Goal: Task Accomplishment & Management: Use online tool/utility

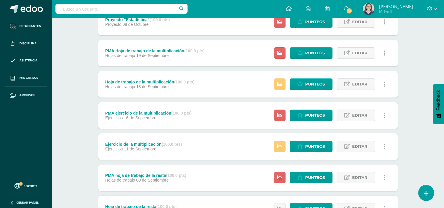
scroll to position [89, 0]
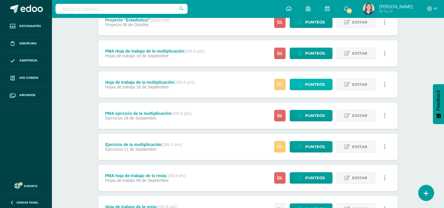
click at [308, 83] on span "Punteos" at bounding box center [315, 84] width 20 height 11
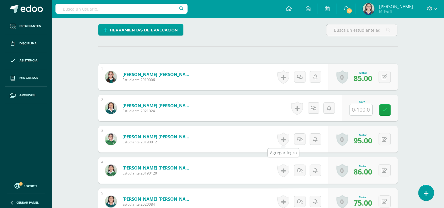
scroll to position [141, 0]
click at [356, 112] on input "text" at bounding box center [363, 110] width 23 height 12
type input "80"
click at [392, 111] on link at bounding box center [389, 110] width 12 height 12
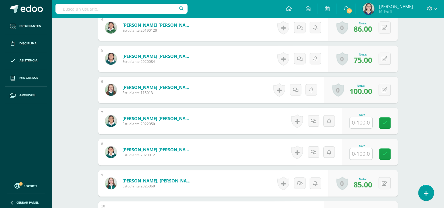
scroll to position [283, 0]
click at [357, 121] on input "text" at bounding box center [363, 123] width 23 height 12
type input "60"
click at [364, 156] on input "text" at bounding box center [363, 154] width 23 height 12
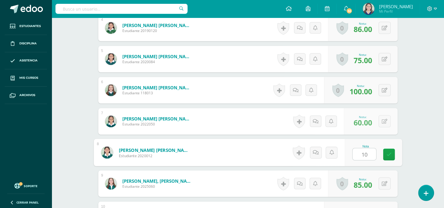
type input "100"
click at [389, 155] on icon at bounding box center [388, 154] width 5 height 5
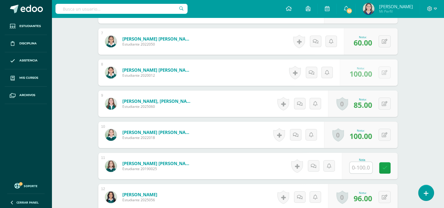
scroll to position [365, 0]
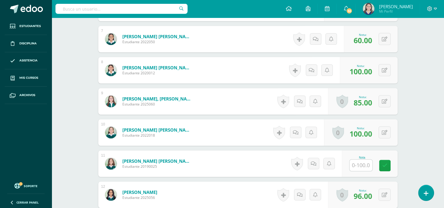
click at [359, 168] on input "text" at bounding box center [360, 164] width 23 height 11
type input "60"
click at [387, 168] on link at bounding box center [389, 166] width 12 height 12
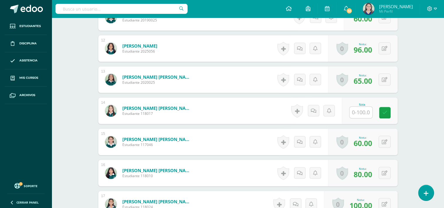
scroll to position [514, 0]
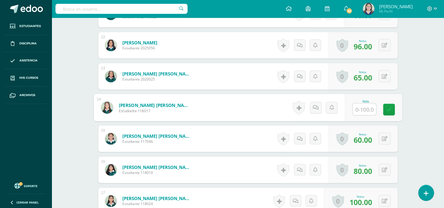
click at [362, 110] on input "text" at bounding box center [363, 109] width 23 height 12
type input "60"
click at [388, 111] on link at bounding box center [389, 110] width 12 height 12
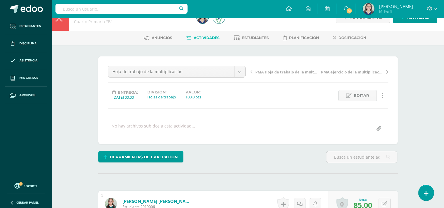
scroll to position [0, 0]
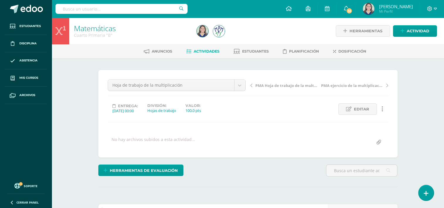
click at [205, 52] on span "Actividades" at bounding box center [207, 51] width 26 height 4
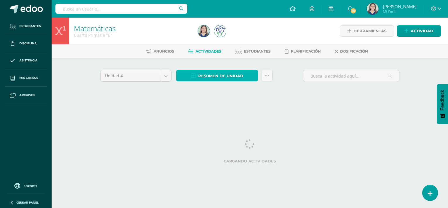
click at [229, 75] on span "Resumen de unidad" at bounding box center [220, 75] width 45 height 11
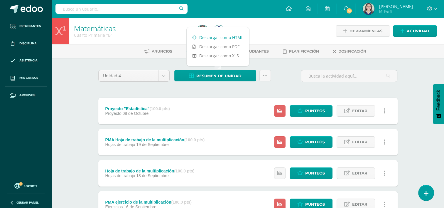
click at [223, 38] on link "Descargar como HTML" at bounding box center [218, 37] width 63 height 9
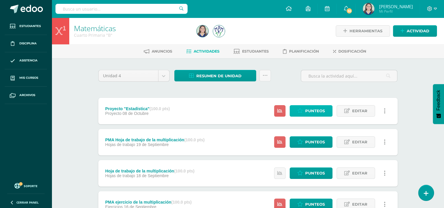
click at [317, 110] on span "Punteos" at bounding box center [315, 110] width 20 height 11
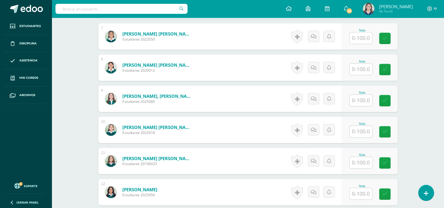
scroll to position [618, 0]
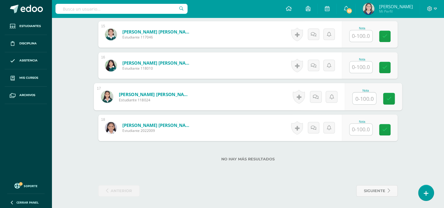
click at [357, 96] on input "text" at bounding box center [363, 98] width 23 height 12
type input "100"
click at [387, 101] on link at bounding box center [389, 99] width 12 height 12
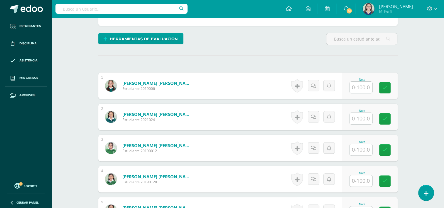
scroll to position [82, 0]
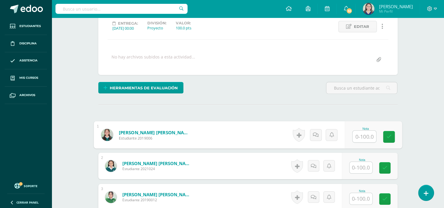
click at [361, 133] on input "text" at bounding box center [363, 137] width 23 height 12
type input "0"
type input "100"
drag, startPoint x: 395, startPoint y: 140, endPoint x: 389, endPoint y: 139, distance: 6.3
click at [389, 139] on div "Nota 100" at bounding box center [370, 134] width 56 height 26
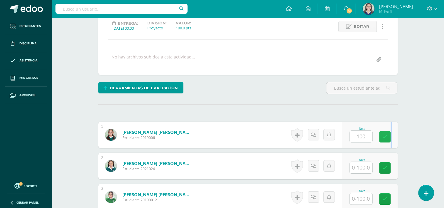
click at [389, 139] on form "Barrera Barraza, Natalia María Estudiante 2019006 Nota 100 0 Logros" at bounding box center [247, 134] width 299 height 26
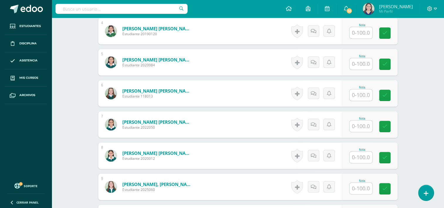
scroll to position [279, 0]
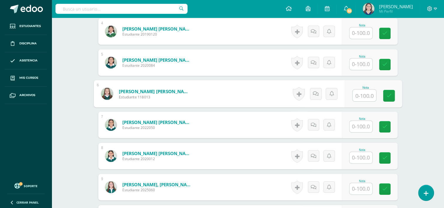
click at [363, 93] on input "text" at bounding box center [363, 96] width 23 height 12
type input "100"
click at [392, 98] on link at bounding box center [389, 96] width 12 height 12
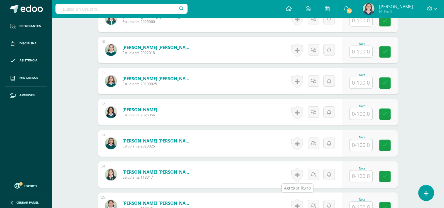
scroll to position [433, 0]
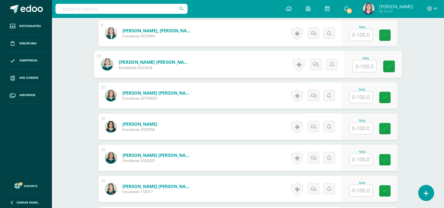
click at [360, 62] on input "text" at bounding box center [363, 66] width 23 height 12
type input "100"
click at [391, 70] on link at bounding box center [389, 66] width 12 height 12
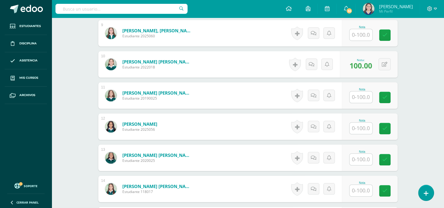
scroll to position [438, 0]
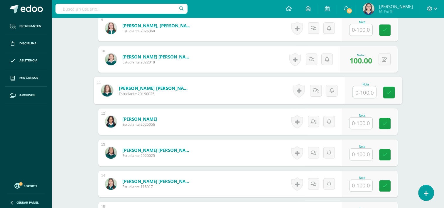
click at [359, 90] on input "text" at bounding box center [363, 92] width 23 height 12
type input "100"
click at [393, 89] on link at bounding box center [389, 93] width 12 height 12
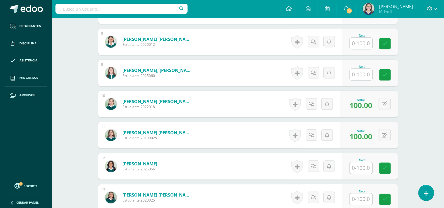
scroll to position [393, 0]
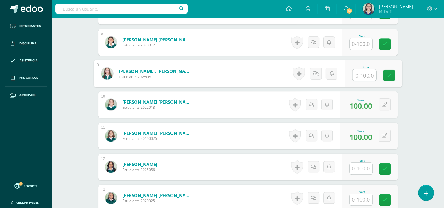
click at [359, 72] on input "text" at bounding box center [363, 75] width 23 height 12
type input "95"
click at [387, 76] on icon at bounding box center [388, 75] width 5 height 5
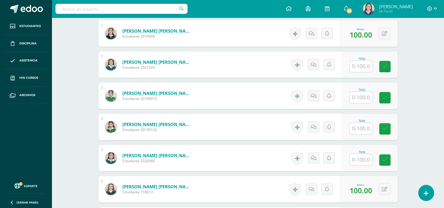
scroll to position [173, 0]
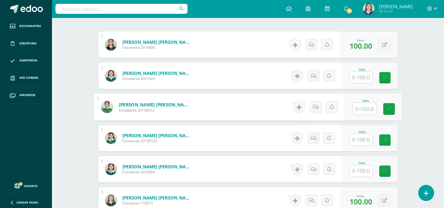
click at [366, 108] on input "text" at bounding box center [363, 109] width 23 height 12
type input "95"
click at [385, 108] on link at bounding box center [389, 109] width 12 height 12
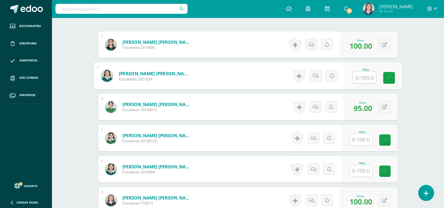
click at [353, 79] on input "text" at bounding box center [363, 78] width 23 height 12
type input "95"
click at [384, 79] on link at bounding box center [389, 78] width 12 height 12
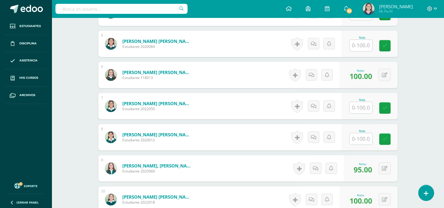
scroll to position [297, 0]
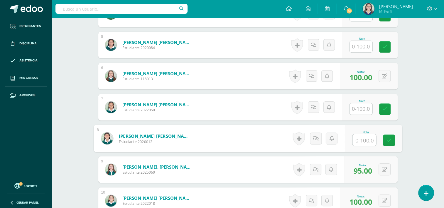
click at [355, 139] on input "text" at bounding box center [363, 140] width 23 height 12
type input "100"
click at [390, 141] on icon at bounding box center [388, 140] width 5 height 5
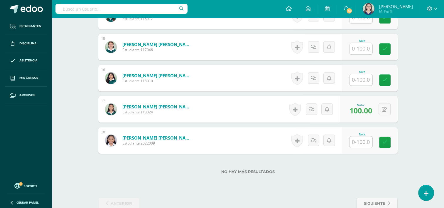
scroll to position [608, 0]
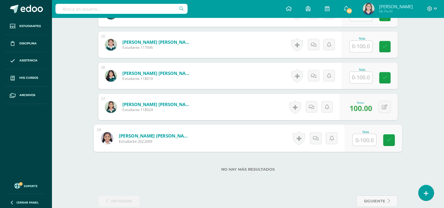
click at [360, 137] on input "text" at bounding box center [363, 140] width 23 height 12
type input "100"
click at [386, 144] on link at bounding box center [389, 140] width 12 height 12
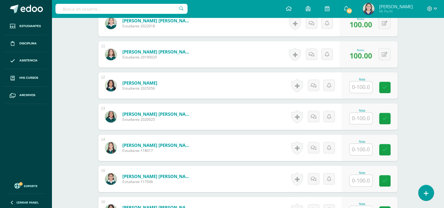
scroll to position [474, 0]
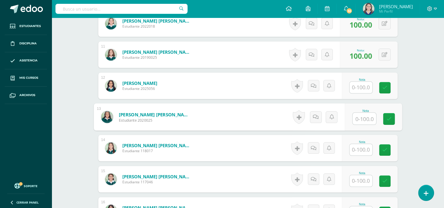
click at [370, 119] on input "text" at bounding box center [363, 119] width 23 height 12
type input "90"
click at [387, 121] on link at bounding box center [389, 119] width 12 height 12
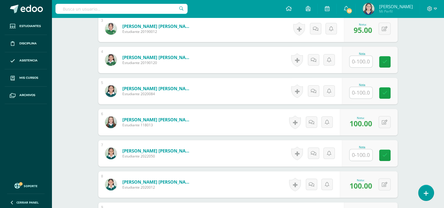
scroll to position [250, 0]
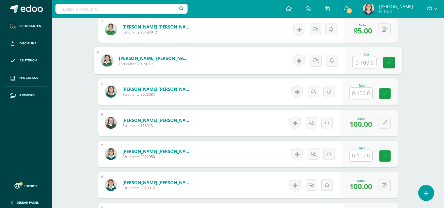
click at [366, 62] on input "text" at bounding box center [363, 62] width 23 height 12
type input "100"
click at [384, 65] on div "Nota 100" at bounding box center [370, 60] width 56 height 26
click at [384, 65] on button at bounding box center [388, 60] width 12 height 12
click at [371, 62] on icon at bounding box center [372, 62] width 5 height 5
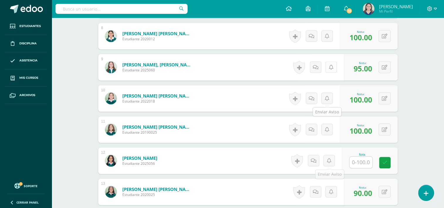
scroll to position [400, 0]
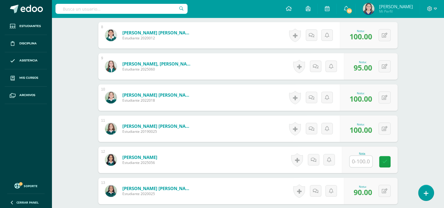
click at [362, 161] on input "text" at bounding box center [360, 161] width 23 height 11
type input "100"
click at [388, 161] on icon at bounding box center [388, 161] width 5 height 5
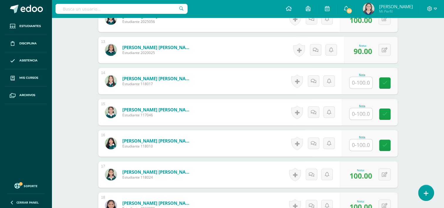
scroll to position [544, 0]
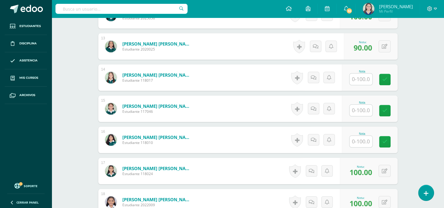
click at [359, 143] on input "text" at bounding box center [360, 141] width 23 height 11
type input "100"
click at [393, 143] on link at bounding box center [389, 142] width 12 height 12
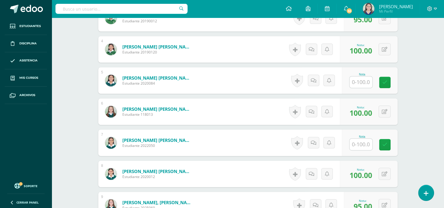
scroll to position [272, 0]
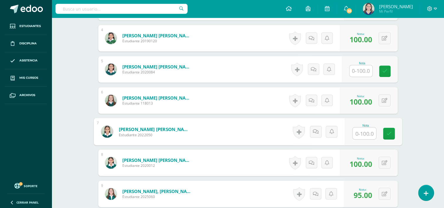
click at [360, 133] on input "text" at bounding box center [363, 133] width 23 height 12
type input "80"
click at [390, 131] on icon at bounding box center [388, 133] width 5 height 5
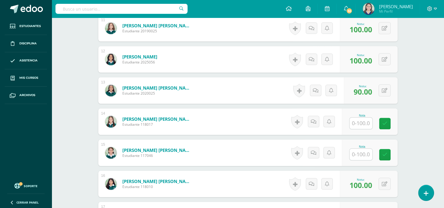
scroll to position [506, 0]
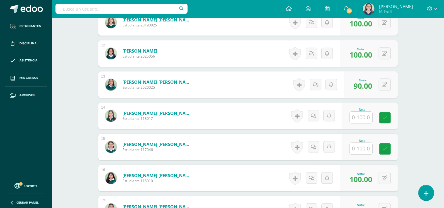
drag, startPoint x: 390, startPoint y: 131, endPoint x: 407, endPoint y: 153, distance: 27.6
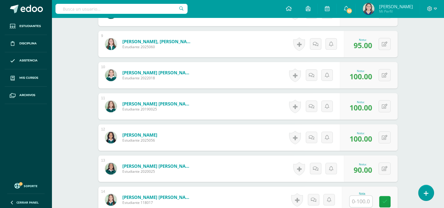
scroll to position [529, 0]
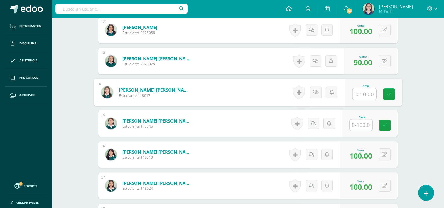
click at [355, 91] on input "text" at bounding box center [363, 94] width 23 height 12
type input "100"
click at [391, 94] on link at bounding box center [389, 94] width 12 height 12
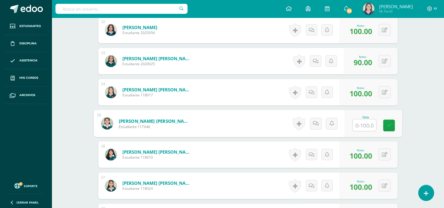
click at [361, 121] on input "text" at bounding box center [363, 125] width 23 height 12
type input "90"
click at [394, 122] on link at bounding box center [389, 125] width 12 height 12
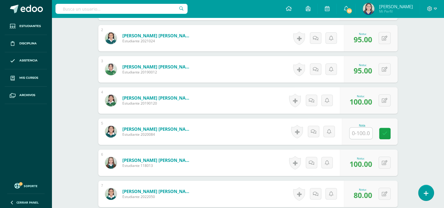
scroll to position [210, 0]
click at [366, 129] on input "text" at bounding box center [363, 133] width 23 height 12
type input "95"
click at [393, 133] on link at bounding box center [389, 133] width 12 height 12
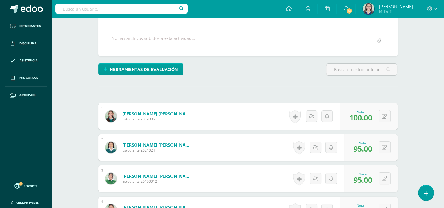
scroll to position [84, 0]
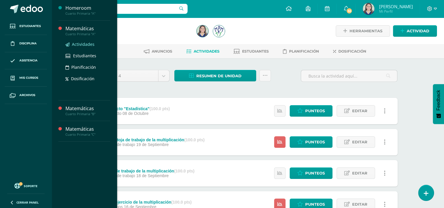
click at [80, 43] on span "Actividades" at bounding box center [83, 44] width 23 height 6
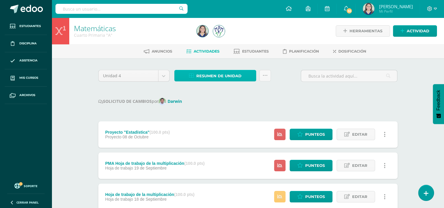
click at [223, 72] on span "Resumen de unidad" at bounding box center [218, 75] width 45 height 11
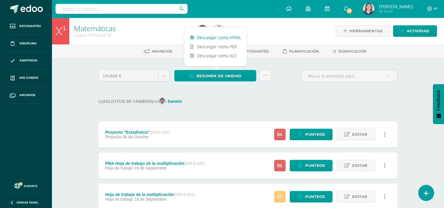
click at [218, 40] on link "Descargar como HTML" at bounding box center [215, 37] width 63 height 9
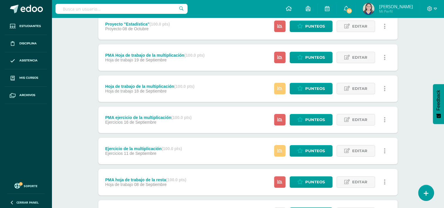
scroll to position [108, 0]
click at [308, 89] on span "Punteos" at bounding box center [315, 88] width 20 height 11
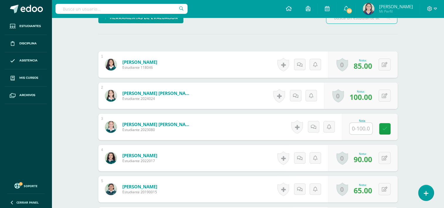
scroll to position [153, 0]
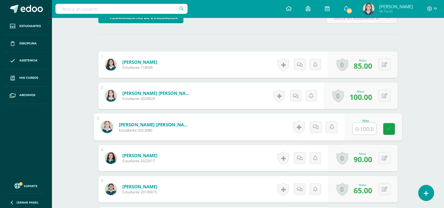
click at [355, 129] on input "text" at bounding box center [363, 129] width 23 height 12
type input "75"
click at [388, 130] on icon at bounding box center [388, 128] width 5 height 5
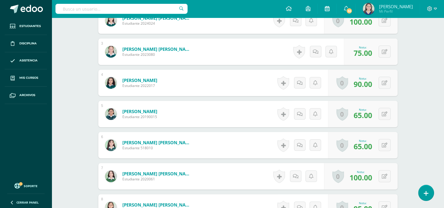
scroll to position [192, 0]
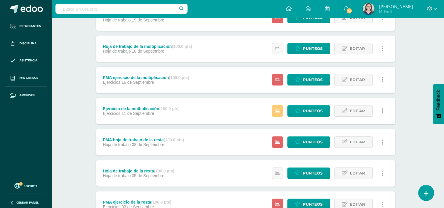
scroll to position [148, 2]
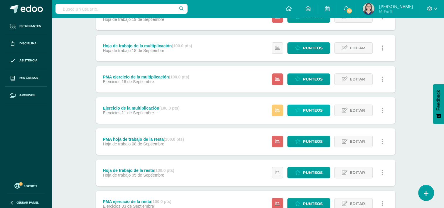
click at [306, 111] on span "Punteos" at bounding box center [313, 110] width 20 height 11
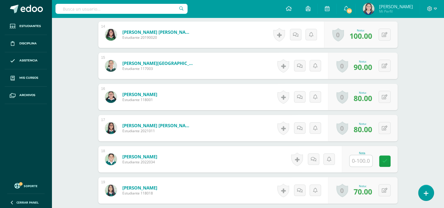
scroll to position [587, 0]
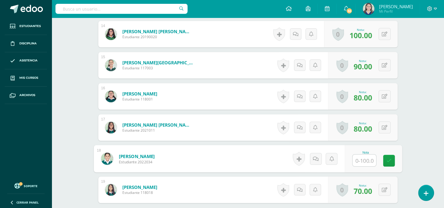
click at [359, 160] on input "text" at bounding box center [363, 160] width 23 height 12
type input "70"
click at [386, 158] on icon at bounding box center [388, 160] width 5 height 5
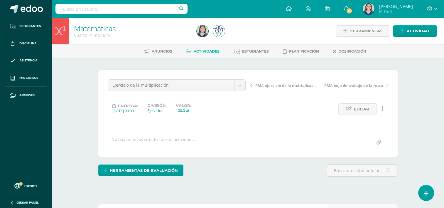
scroll to position [0, 0]
click at [201, 52] on span "Actividades" at bounding box center [207, 51] width 26 height 4
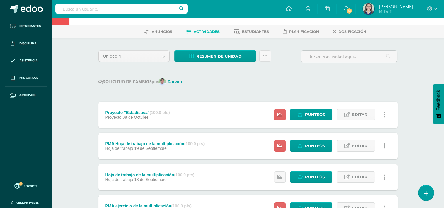
scroll to position [21, 0]
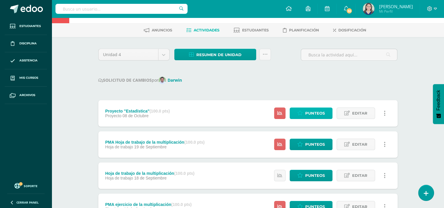
click at [309, 114] on span "Punteos" at bounding box center [315, 113] width 20 height 11
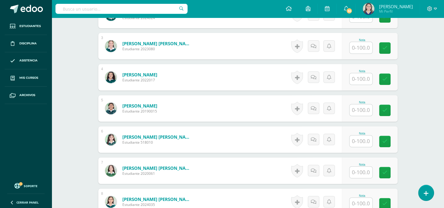
scroll to position [234, 0]
click at [363, 171] on input "text" at bounding box center [363, 172] width 23 height 12
type input "100"
click at [391, 173] on icon at bounding box center [388, 172] width 5 height 5
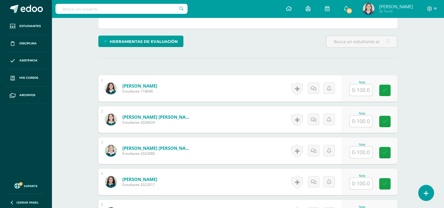
scroll to position [129, 0]
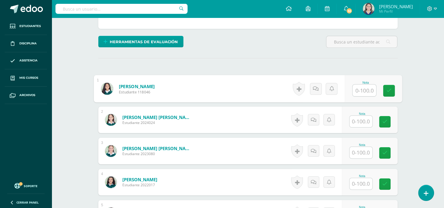
click at [359, 93] on input "text" at bounding box center [363, 91] width 23 height 12
type input "100"
click at [393, 93] on link at bounding box center [389, 91] width 12 height 12
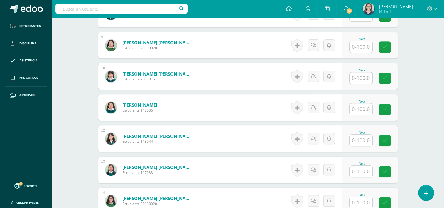
scroll to position [421, 0]
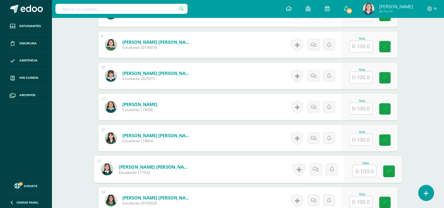
click at [365, 169] on input "text" at bounding box center [363, 171] width 23 height 12
type input "100"
click at [387, 173] on icon at bounding box center [388, 170] width 5 height 5
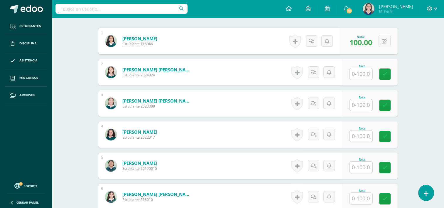
scroll to position [176, 0]
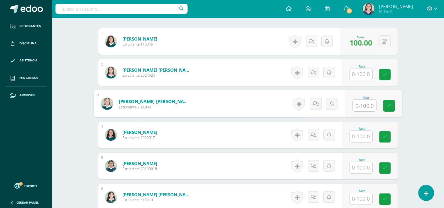
click at [360, 102] on input "text" at bounding box center [363, 105] width 23 height 12
type input "100"
click at [390, 108] on link at bounding box center [389, 106] width 12 height 12
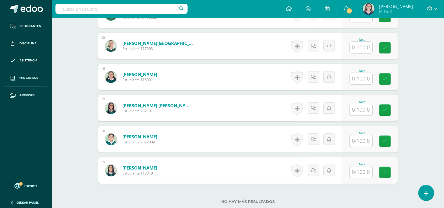
scroll to position [607, 0]
click at [368, 106] on input "text" at bounding box center [363, 110] width 23 height 12
type input "100"
click at [390, 111] on icon at bounding box center [388, 109] width 5 height 5
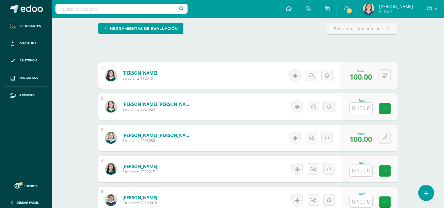
scroll to position [141, 0]
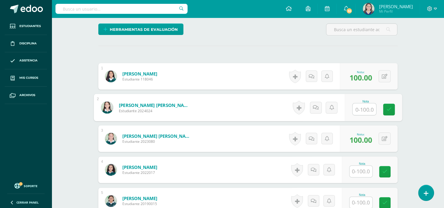
click at [359, 108] on input "text" at bounding box center [363, 109] width 23 height 12
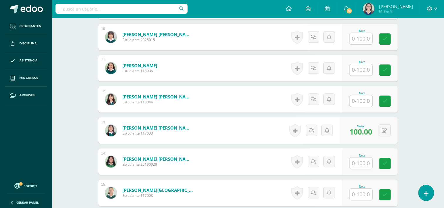
scroll to position [465, 0]
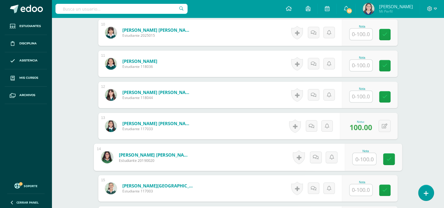
click at [362, 156] on input "text" at bounding box center [363, 159] width 23 height 12
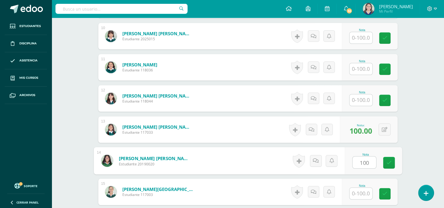
scroll to position [460, 0]
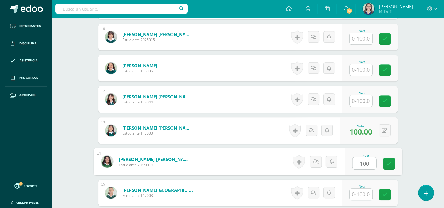
type input "100"
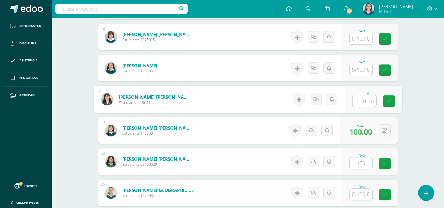
click at [364, 99] on input "text" at bounding box center [363, 101] width 23 height 12
type input "100"
click at [392, 102] on link at bounding box center [389, 101] width 12 height 12
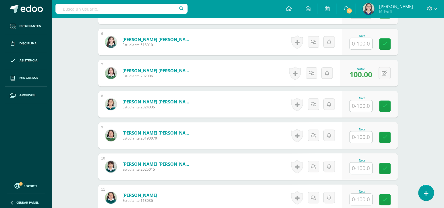
scroll to position [325, 0]
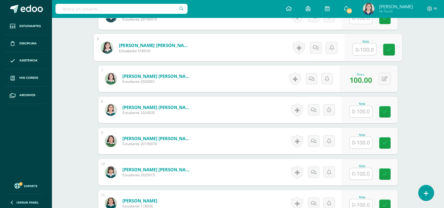
click at [360, 48] on input "text" at bounding box center [363, 49] width 23 height 12
type input "100"
click at [384, 50] on link at bounding box center [389, 50] width 12 height 12
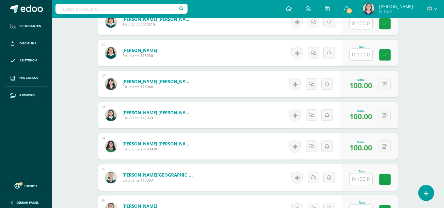
scroll to position [500, 0]
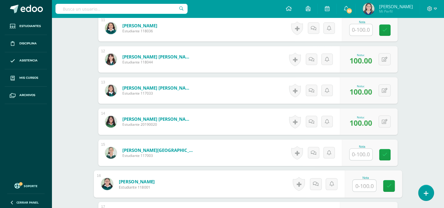
click at [361, 185] on input "text" at bounding box center [363, 186] width 23 height 12
type input "100"
click at [390, 190] on link at bounding box center [389, 186] width 12 height 12
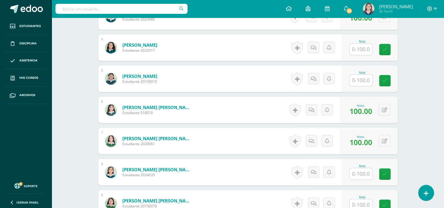
scroll to position [260, 0]
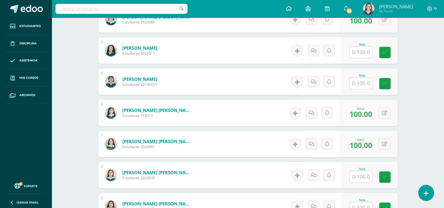
click at [358, 177] on input "text" at bounding box center [360, 176] width 23 height 11
type input "100"
click at [387, 176] on icon at bounding box center [388, 176] width 5 height 5
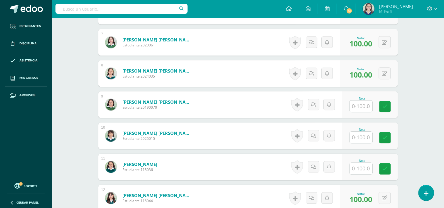
scroll to position [366, 0]
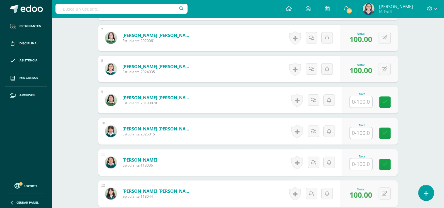
click at [358, 129] on input "text" at bounding box center [360, 132] width 23 height 11
type input "100"
click at [385, 132] on link at bounding box center [389, 133] width 12 height 12
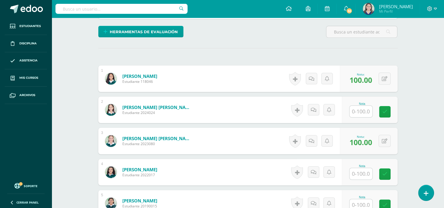
scroll to position [137, 0]
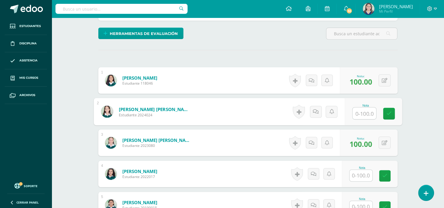
click at [367, 112] on input "text" at bounding box center [363, 113] width 23 height 12
type input "100"
click at [388, 114] on icon at bounding box center [388, 113] width 5 height 5
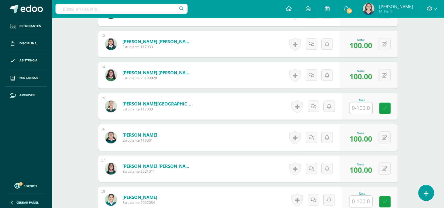
scroll to position [549, 0]
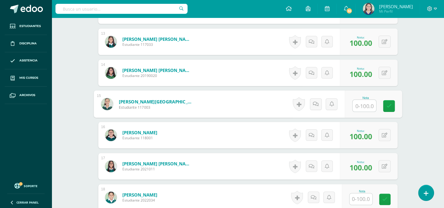
click at [360, 104] on input "text" at bounding box center [363, 106] width 23 height 12
type input "100"
click at [389, 106] on icon at bounding box center [388, 105] width 5 height 5
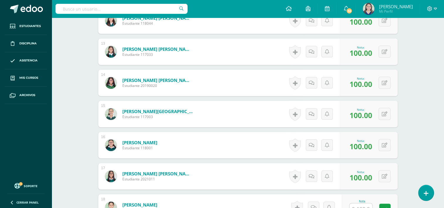
scroll to position [539, 0]
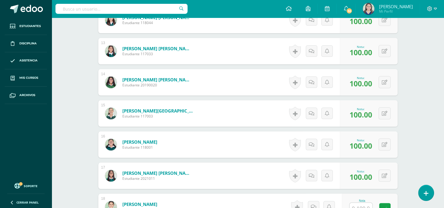
click at [389, 106] on div "0 [GEOGRAPHIC_DATA] Logros obtenidos Aún no hay logros agregados Nota: 100.00" at bounding box center [369, 113] width 58 height 26
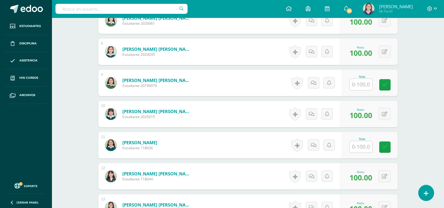
scroll to position [372, 0]
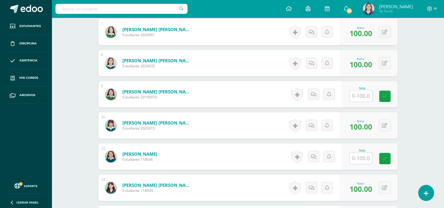
click at [365, 94] on input "text" at bounding box center [360, 95] width 23 height 11
type input "100"
click at [384, 96] on link at bounding box center [389, 96] width 12 height 12
click at [389, 97] on icon at bounding box center [388, 96] width 5 height 5
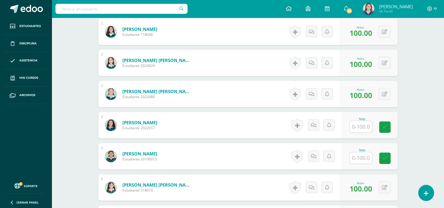
scroll to position [186, 0]
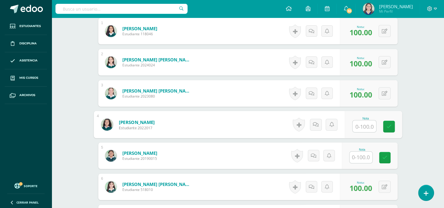
click at [357, 126] on input "text" at bounding box center [363, 126] width 23 height 12
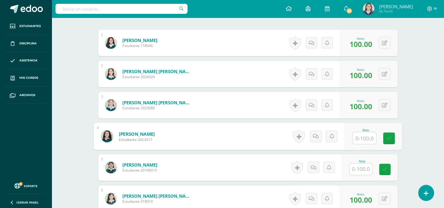
scroll to position [175, 0]
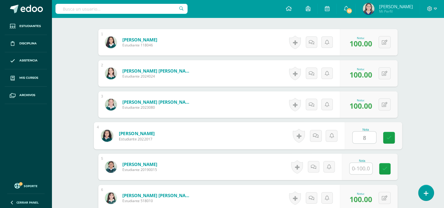
type input "85"
click at [392, 143] on link at bounding box center [389, 138] width 12 height 12
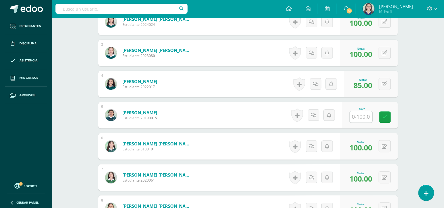
scroll to position [229, 0]
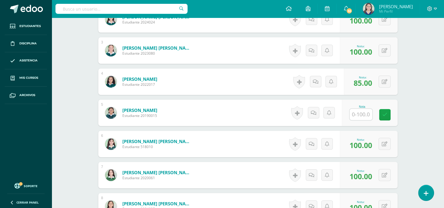
drag, startPoint x: 392, startPoint y: 143, endPoint x: 411, endPoint y: 149, distance: 19.6
click at [411, 149] on div "Matemáticas Cuarto Primaria "A" Herramientas Detalle de asistencias Actividad A…" at bounding box center [248, 209] width 392 height 840
click at [356, 113] on input "text" at bounding box center [363, 115] width 23 height 12
type input "90"
click at [386, 120] on link at bounding box center [389, 115] width 12 height 12
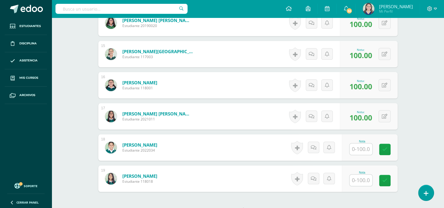
scroll to position [607, 0]
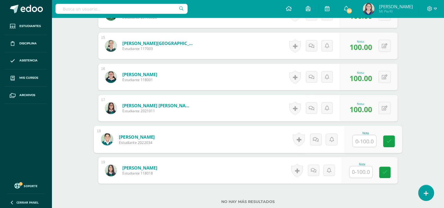
click at [365, 141] on input "text" at bounding box center [363, 141] width 23 height 12
type input "85"
click at [387, 139] on icon at bounding box center [388, 141] width 5 height 5
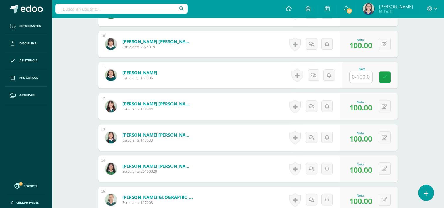
scroll to position [457, 0]
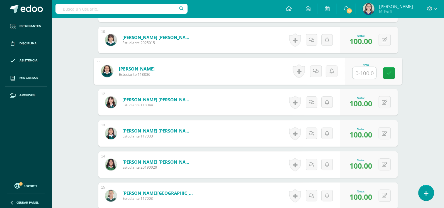
click at [353, 72] on input "text" at bounding box center [363, 73] width 23 height 12
type input "100"
click at [386, 76] on link at bounding box center [389, 73] width 12 height 12
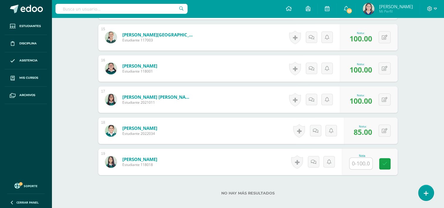
scroll to position [619, 0]
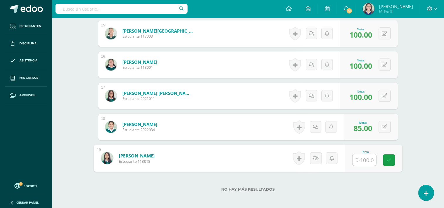
click at [356, 157] on input "text" at bounding box center [363, 160] width 23 height 12
type input "100"
click at [391, 156] on link at bounding box center [389, 160] width 12 height 12
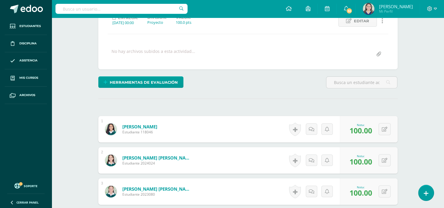
scroll to position [64, 0]
